Goal: Task Accomplishment & Management: Manage account settings

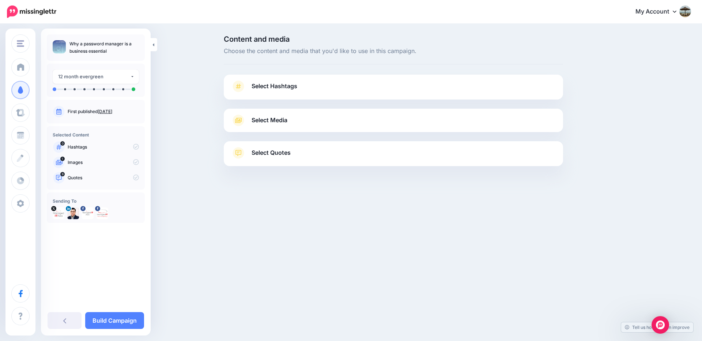
click at [275, 88] on span "Select Hashtags" at bounding box center [274, 86] width 46 height 10
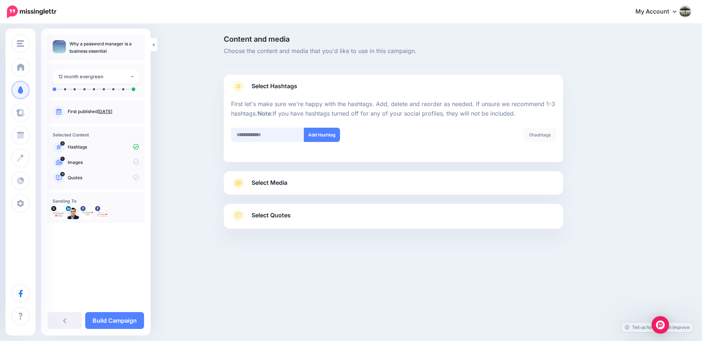
click at [285, 136] on input "text" at bounding box center [267, 135] width 73 height 14
type input "**********"
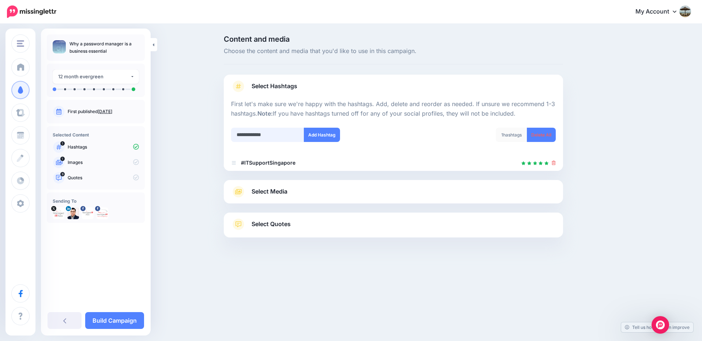
type input "**********"
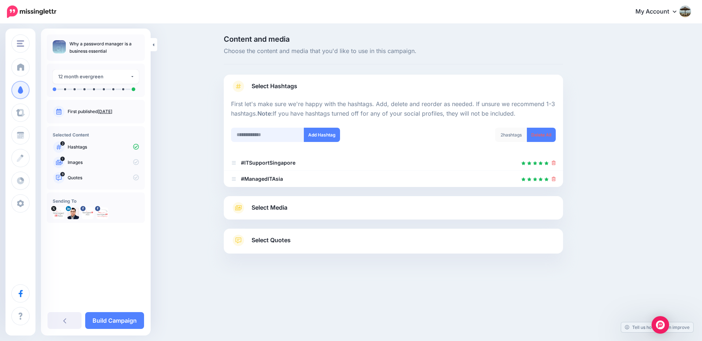
click at [285, 136] on input "text" at bounding box center [267, 135] width 73 height 14
type input "**********"
click at [333, 139] on button "Add Hashtag" at bounding box center [322, 135] width 36 height 14
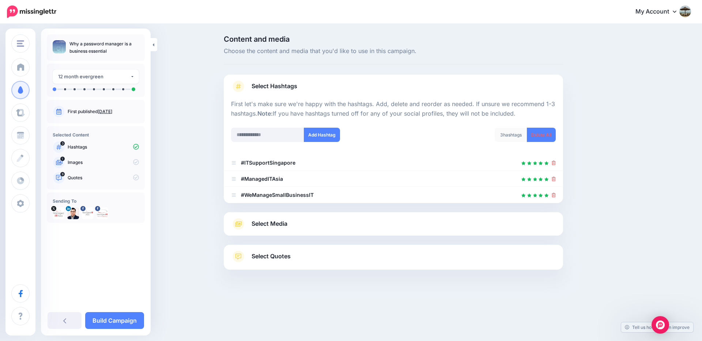
click at [324, 224] on link "Select Media" at bounding box center [393, 224] width 325 height 12
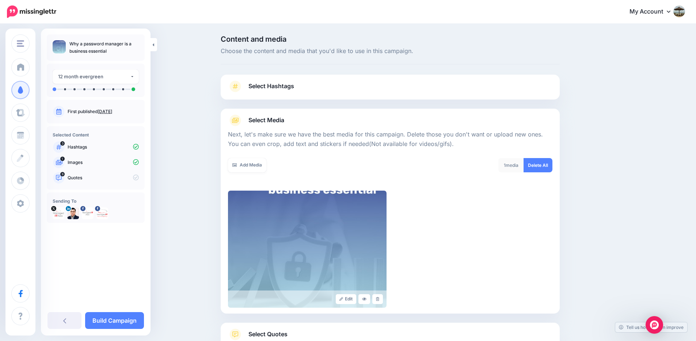
scroll to position [44, 0]
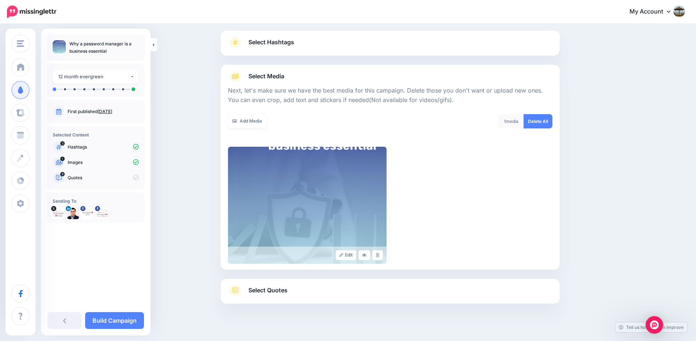
click at [347, 287] on link "Select Quotes" at bounding box center [390, 293] width 325 height 19
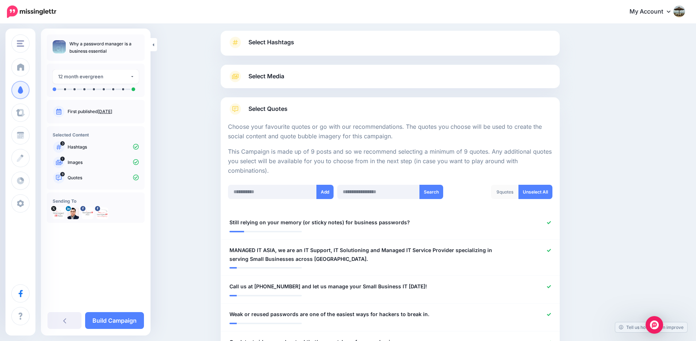
scroll to position [132, 0]
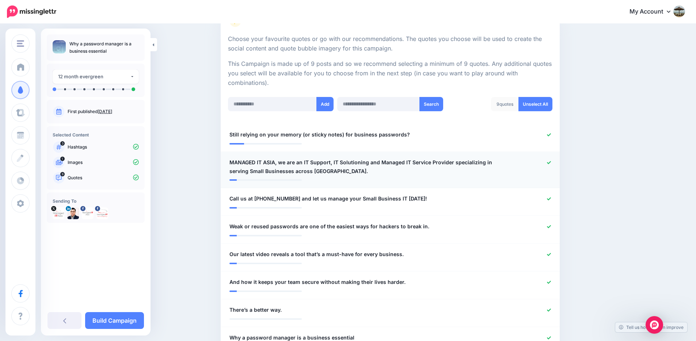
click at [550, 163] on icon at bounding box center [549, 162] width 4 height 4
click at [550, 201] on div at bounding box center [530, 198] width 56 height 9
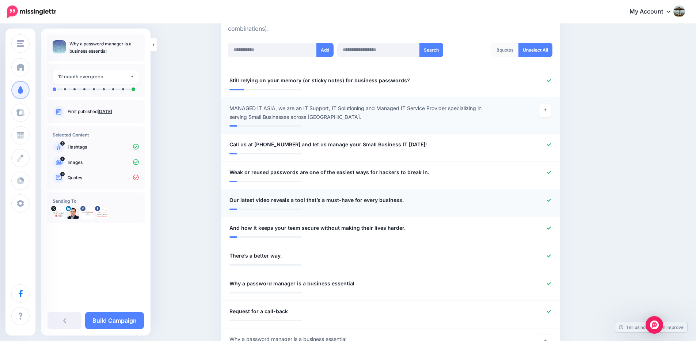
scroll to position [219, 0]
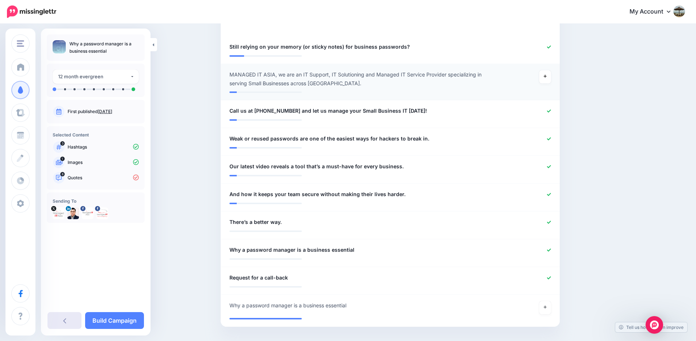
click at [63, 319] on icon at bounding box center [64, 320] width 3 height 6
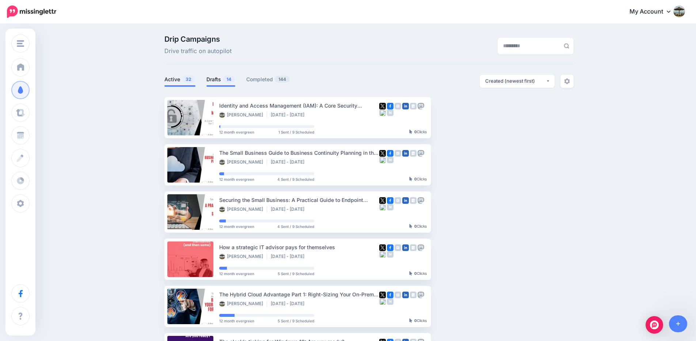
click at [215, 81] on link "Drafts 14" at bounding box center [221, 79] width 29 height 9
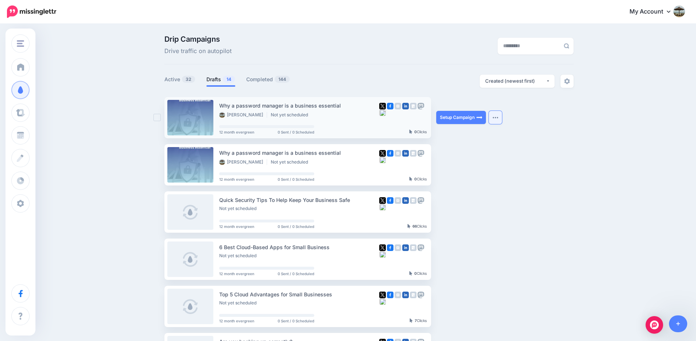
click at [499, 118] on img "button" at bounding box center [496, 117] width 6 height 2
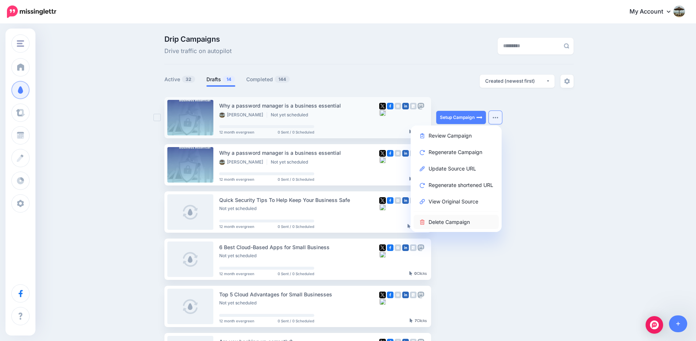
click at [474, 220] on link "Delete Campaign" at bounding box center [456, 222] width 85 height 14
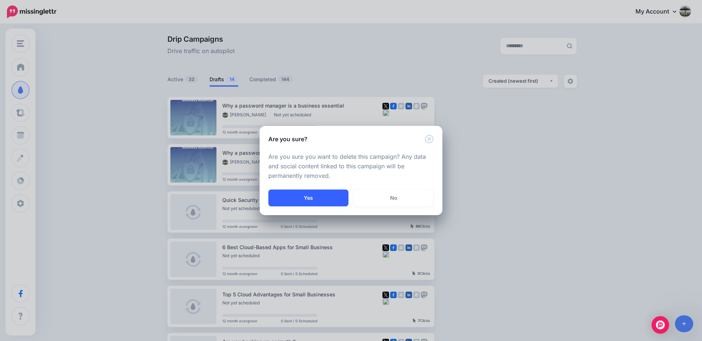
click at [331, 201] on button "Yes" at bounding box center [308, 197] width 80 height 17
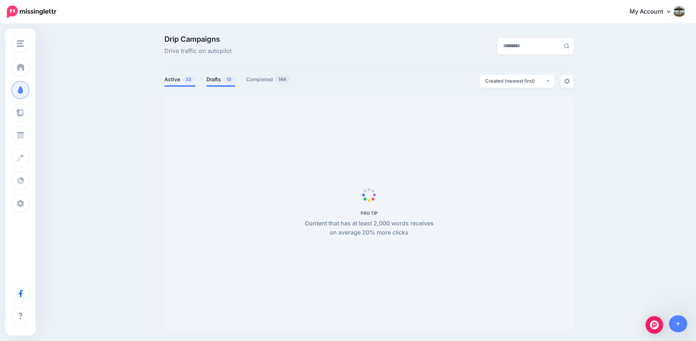
click at [229, 79] on span "13" at bounding box center [229, 79] width 12 height 7
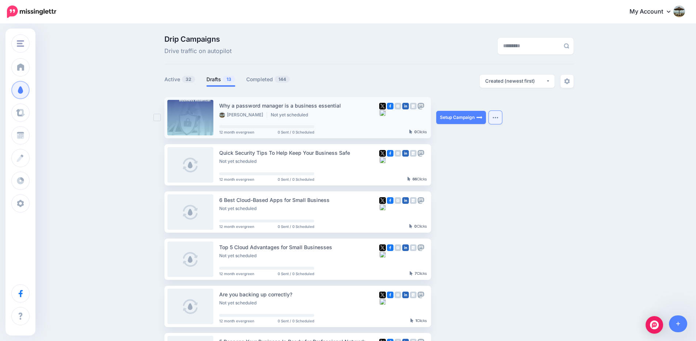
click at [499, 117] on img "button" at bounding box center [496, 117] width 6 height 2
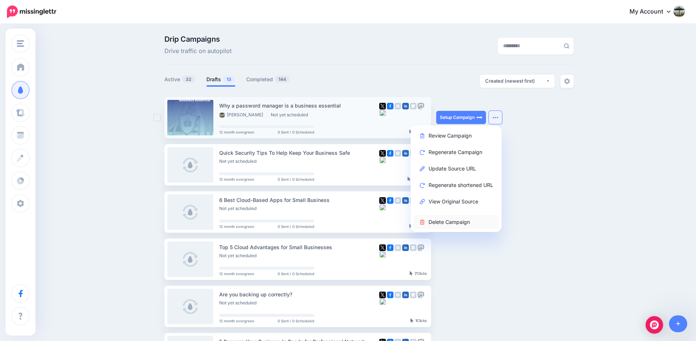
click at [459, 222] on link "Delete Campaign" at bounding box center [456, 222] width 85 height 14
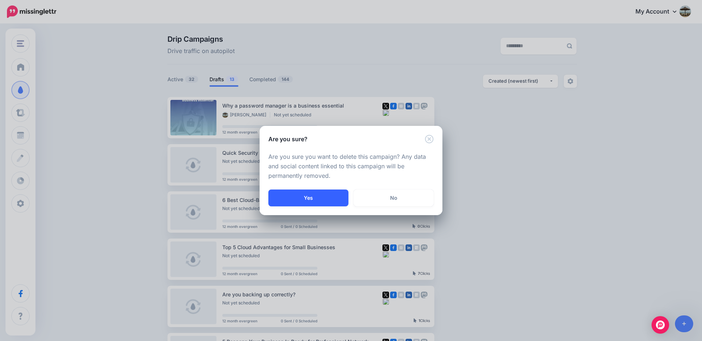
click at [330, 194] on button "Yes" at bounding box center [308, 197] width 80 height 17
